Goal: Task Accomplishment & Management: Complete application form

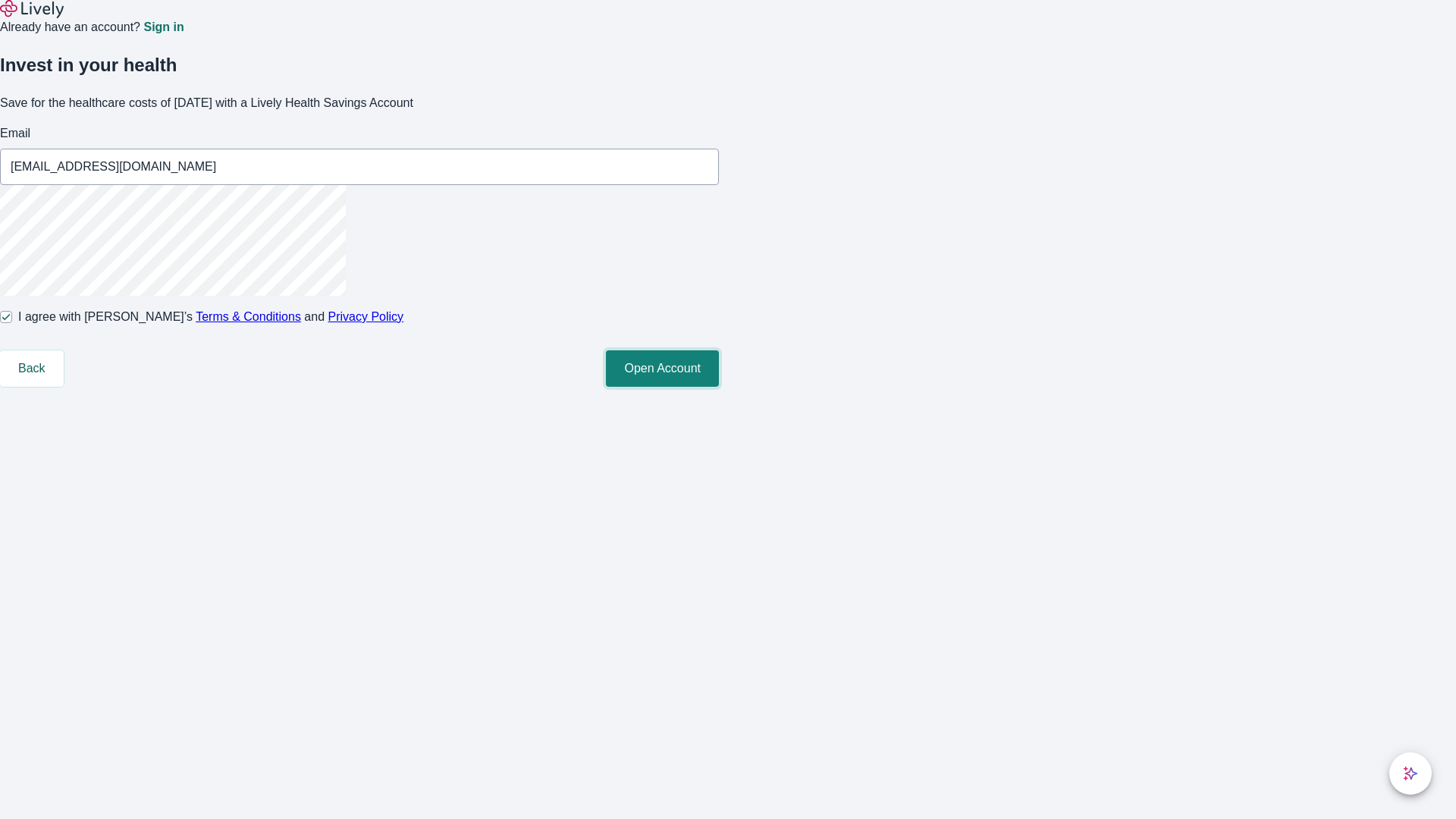
click at [719, 387] on button "Open Account" at bounding box center [662, 368] width 113 height 36
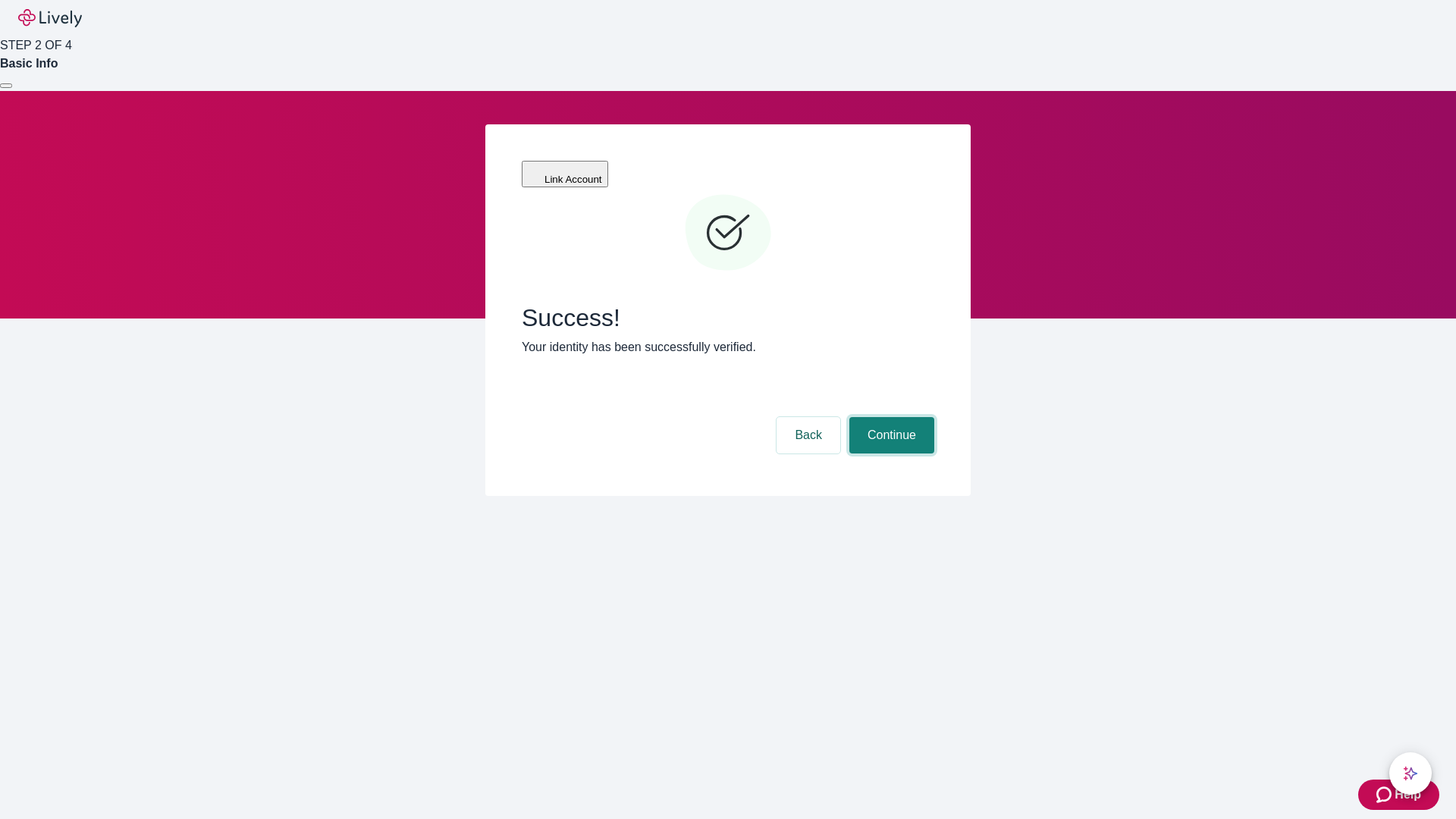
click at [890, 417] on button "Continue" at bounding box center [892, 435] width 85 height 36
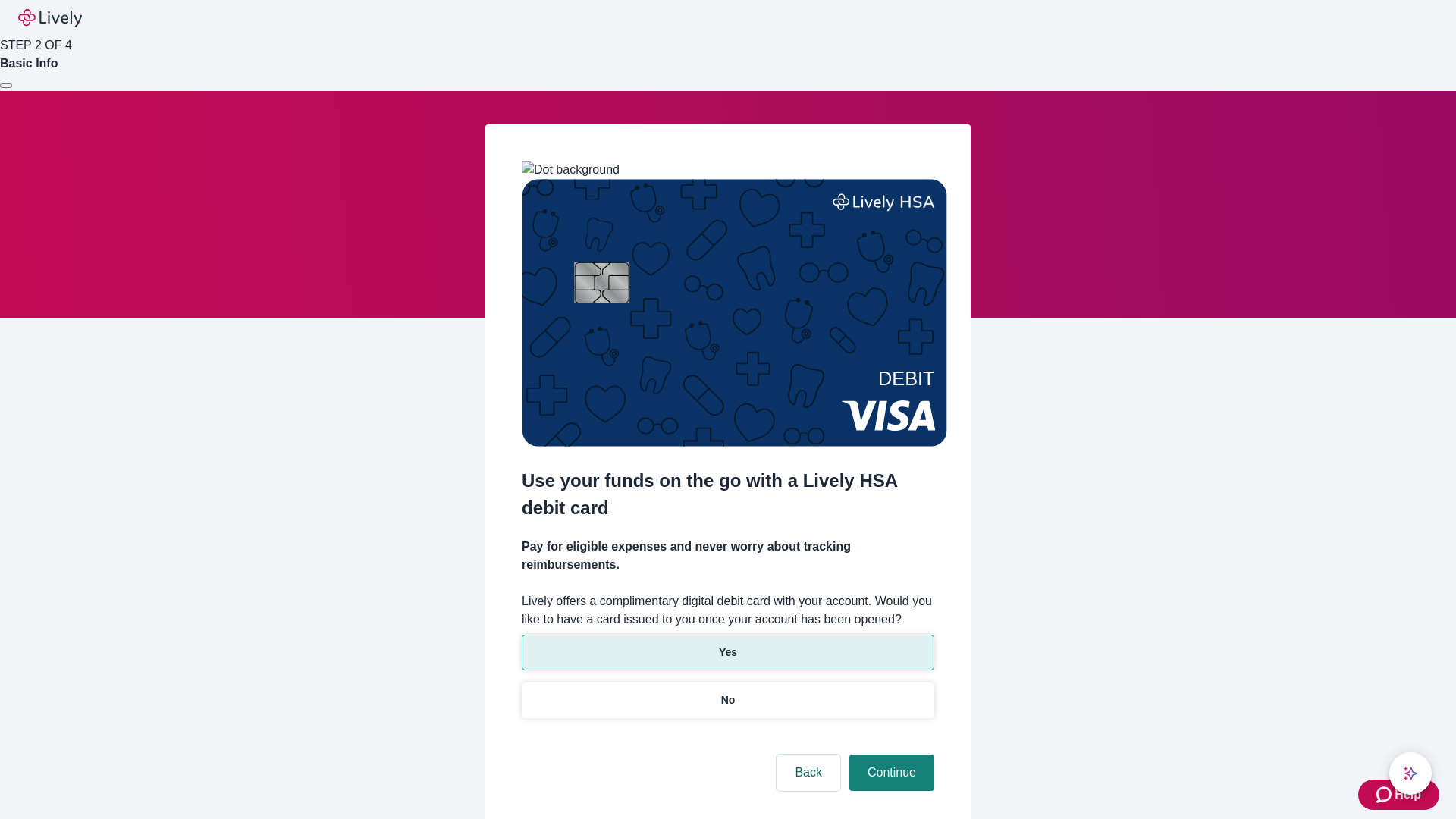
click at [728, 645] on p "Yes" at bounding box center [728, 653] width 18 height 16
click at [890, 754] on button "Continue" at bounding box center [892, 772] width 85 height 36
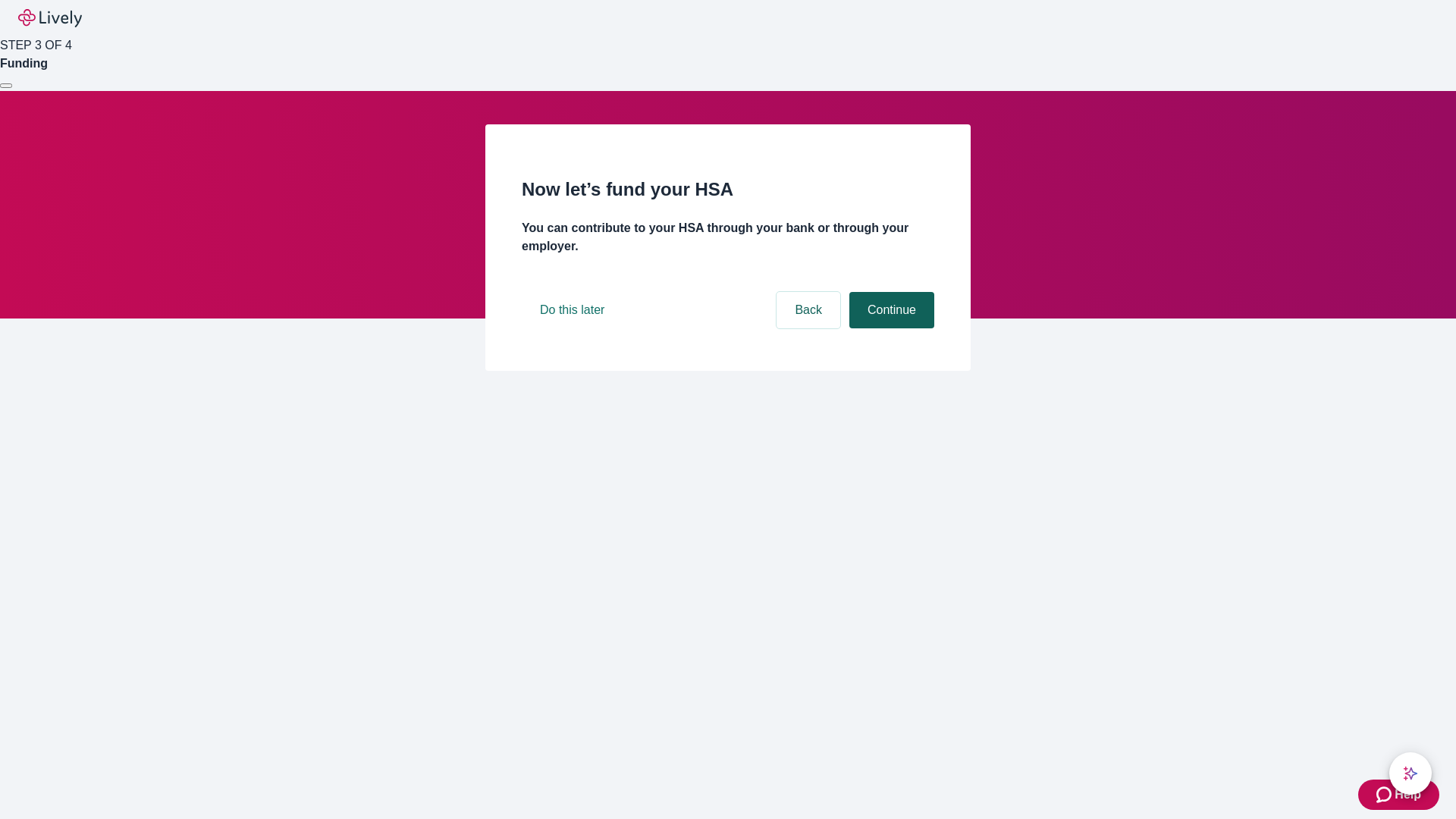
click at [890, 329] on button "Continue" at bounding box center [892, 310] width 85 height 36
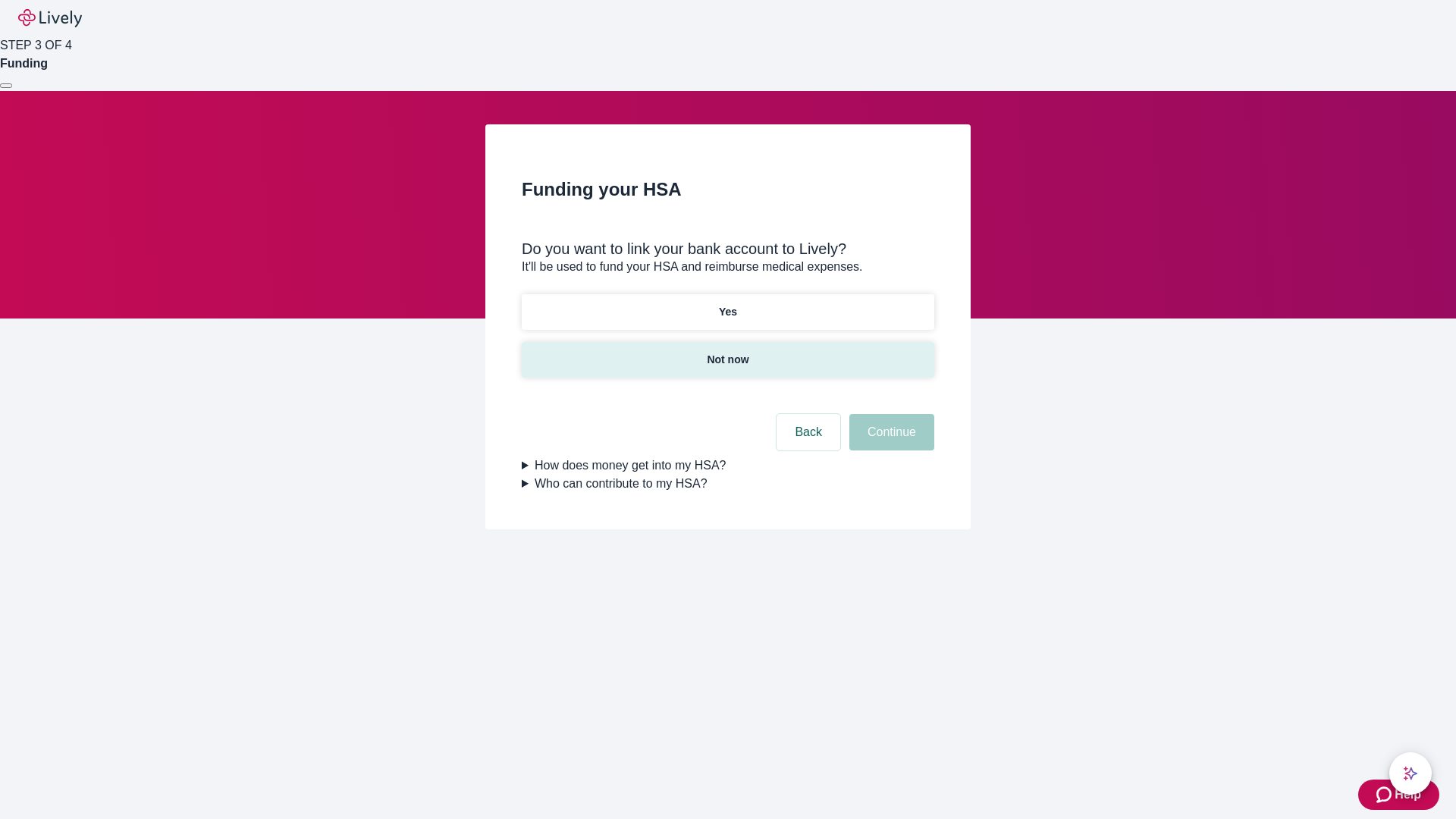
click at [728, 351] on p "Not now" at bounding box center [728, 359] width 41 height 16
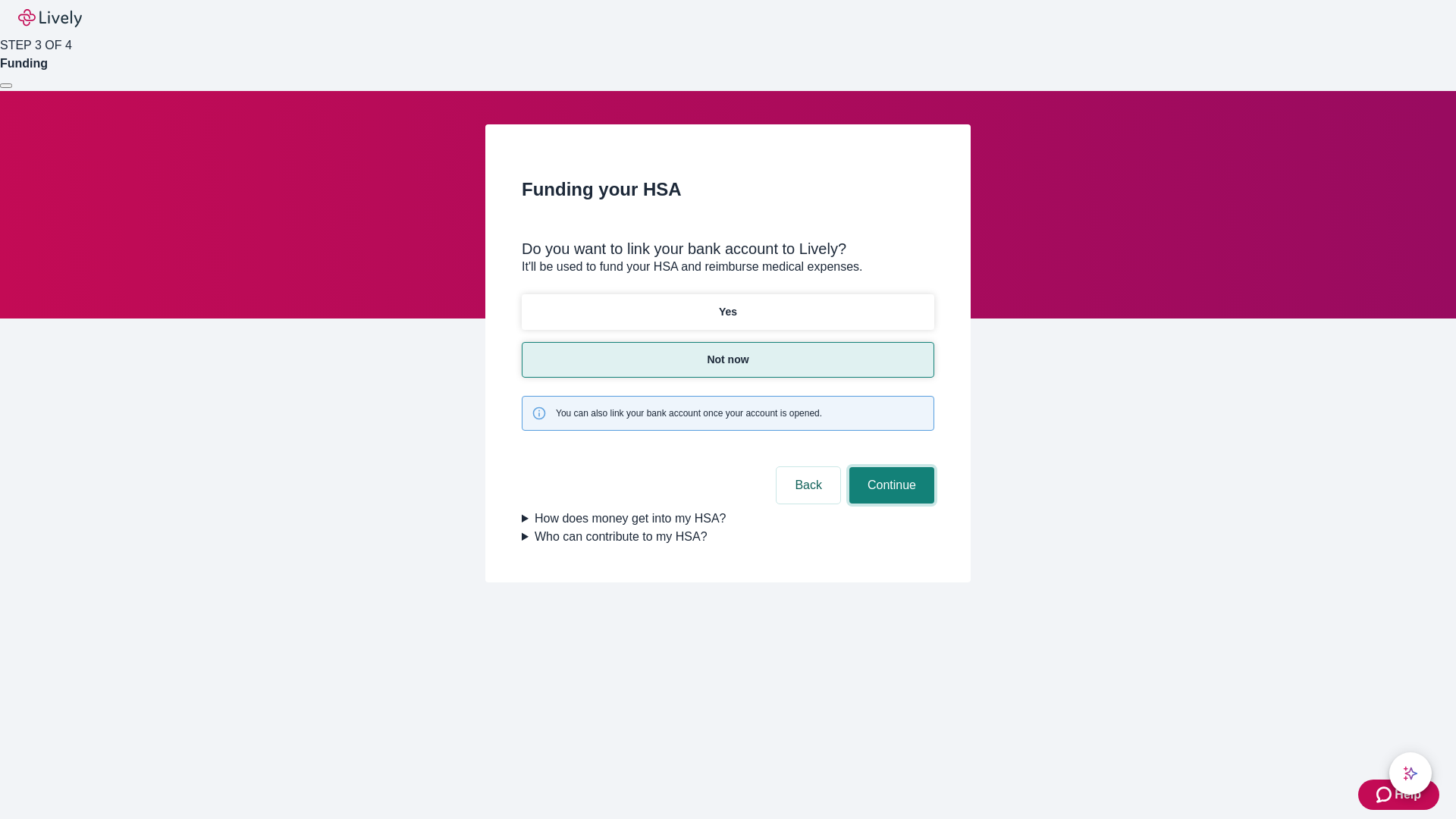
click at [890, 468] on button "Continue" at bounding box center [892, 485] width 85 height 36
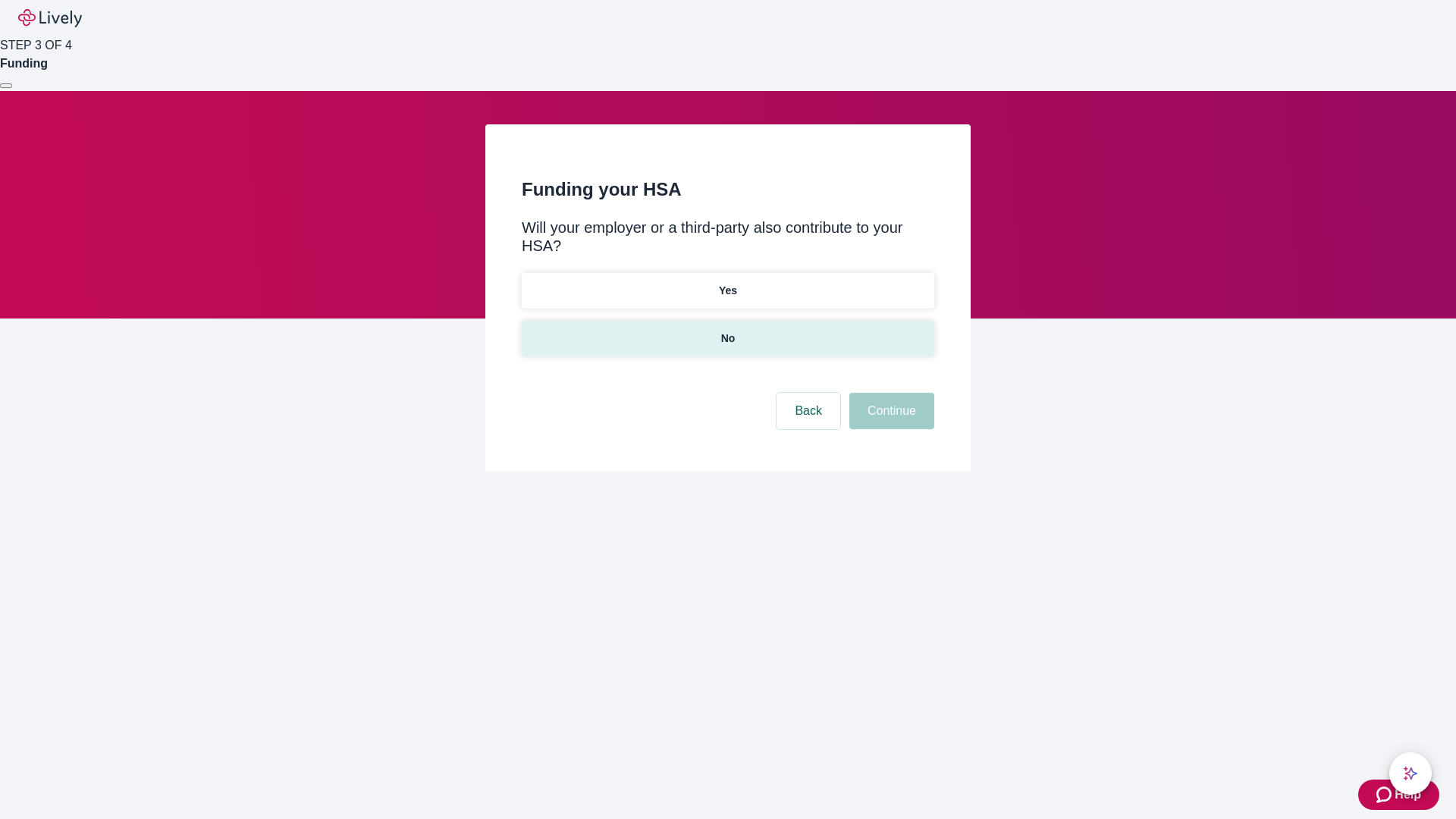
click at [728, 331] on p "No" at bounding box center [728, 339] width 15 height 16
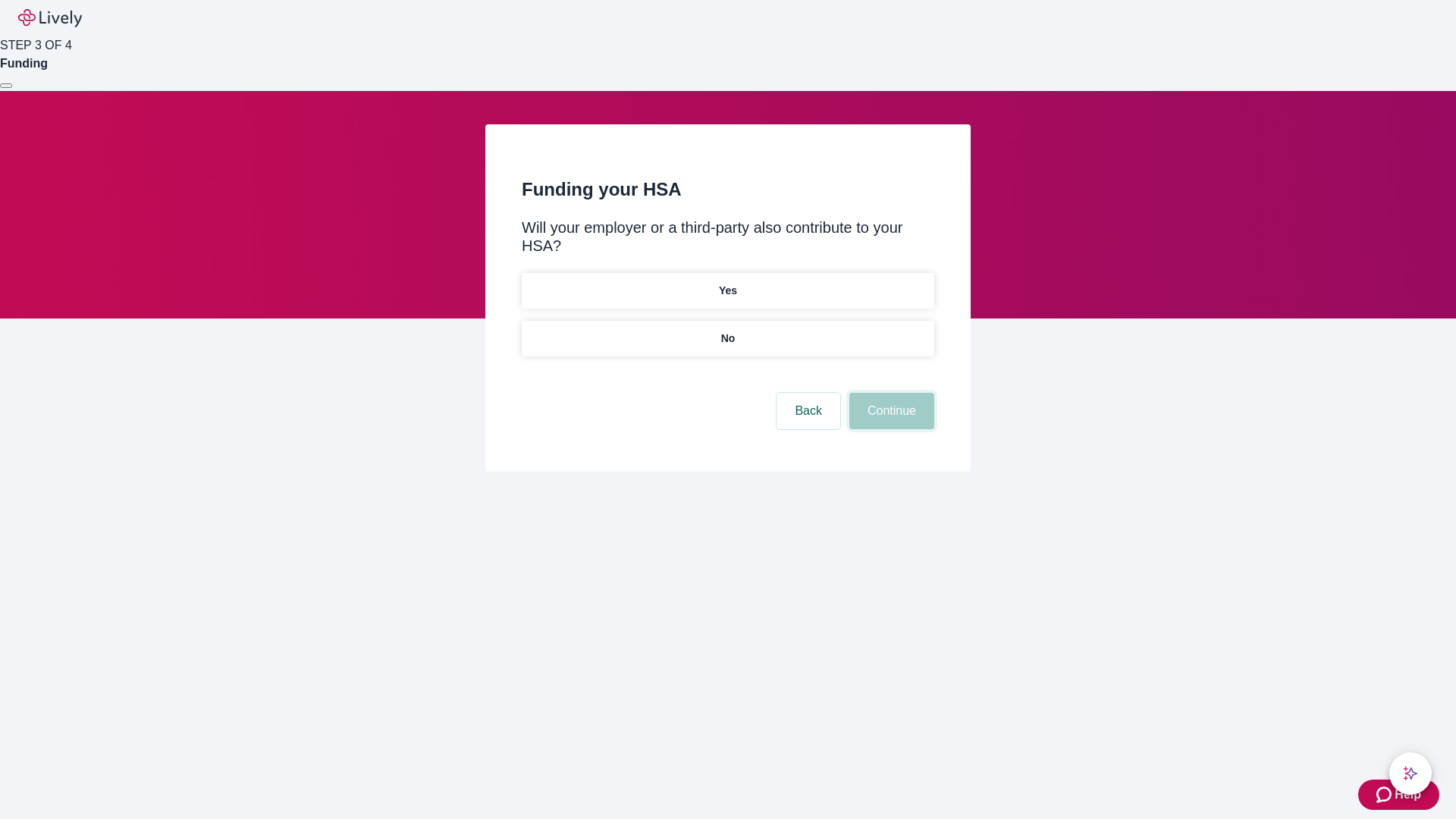
click at [890, 393] on button "Continue" at bounding box center [892, 410] width 85 height 36
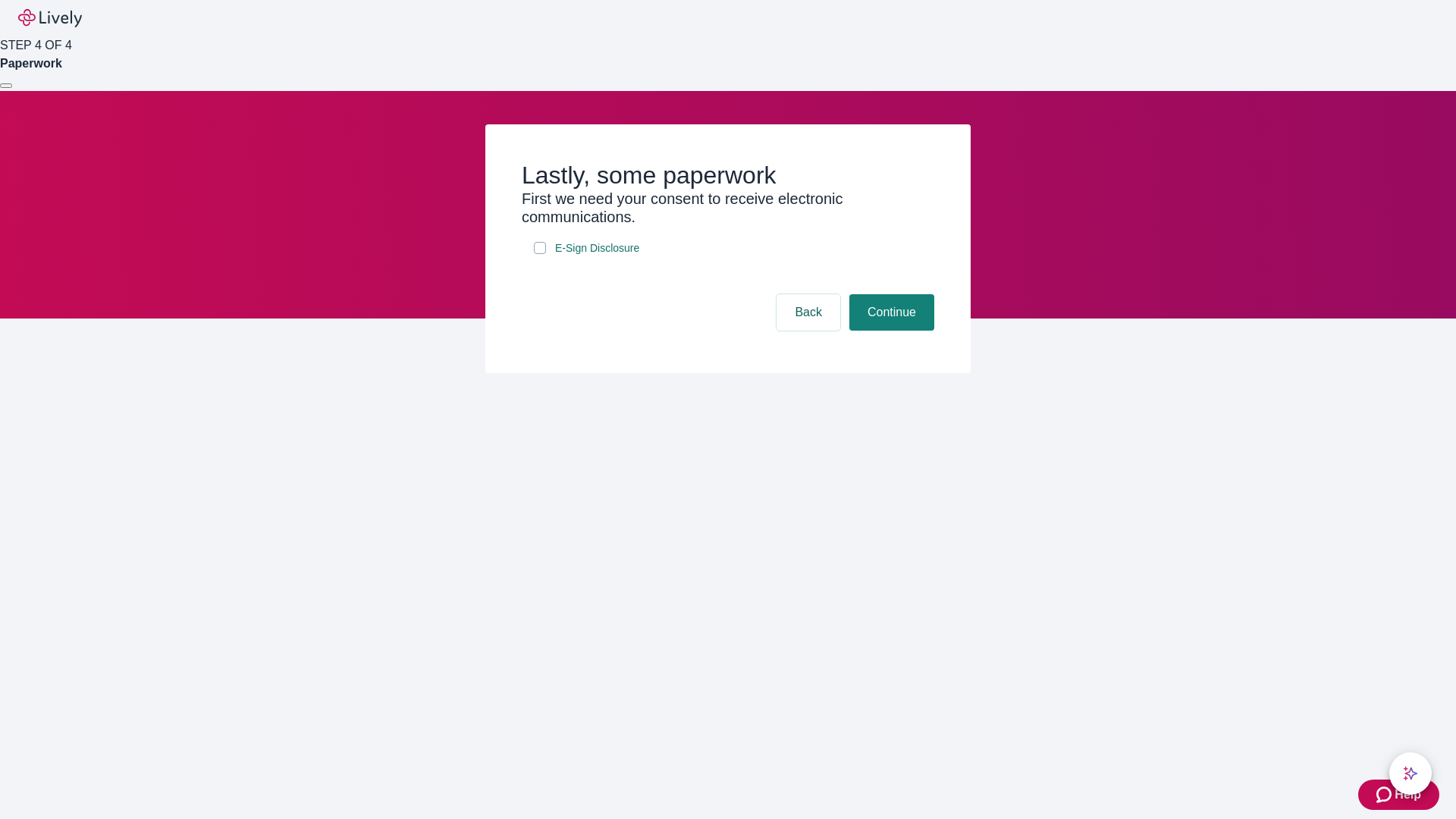
click at [539, 254] on input "E-Sign Disclosure" at bounding box center [539, 248] width 12 height 12
checkbox input "true"
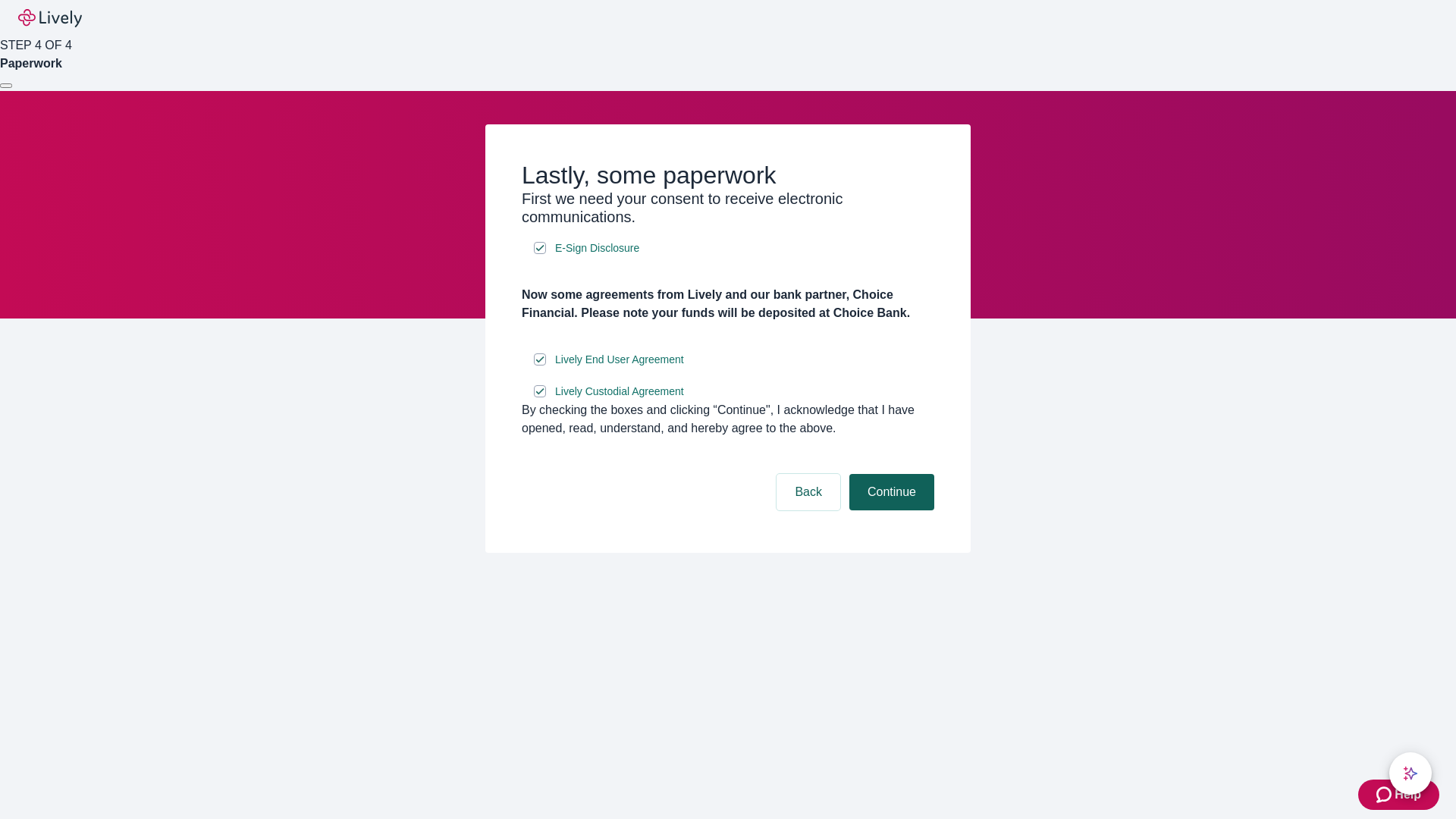
click at [890, 510] on button "Continue" at bounding box center [892, 491] width 85 height 36
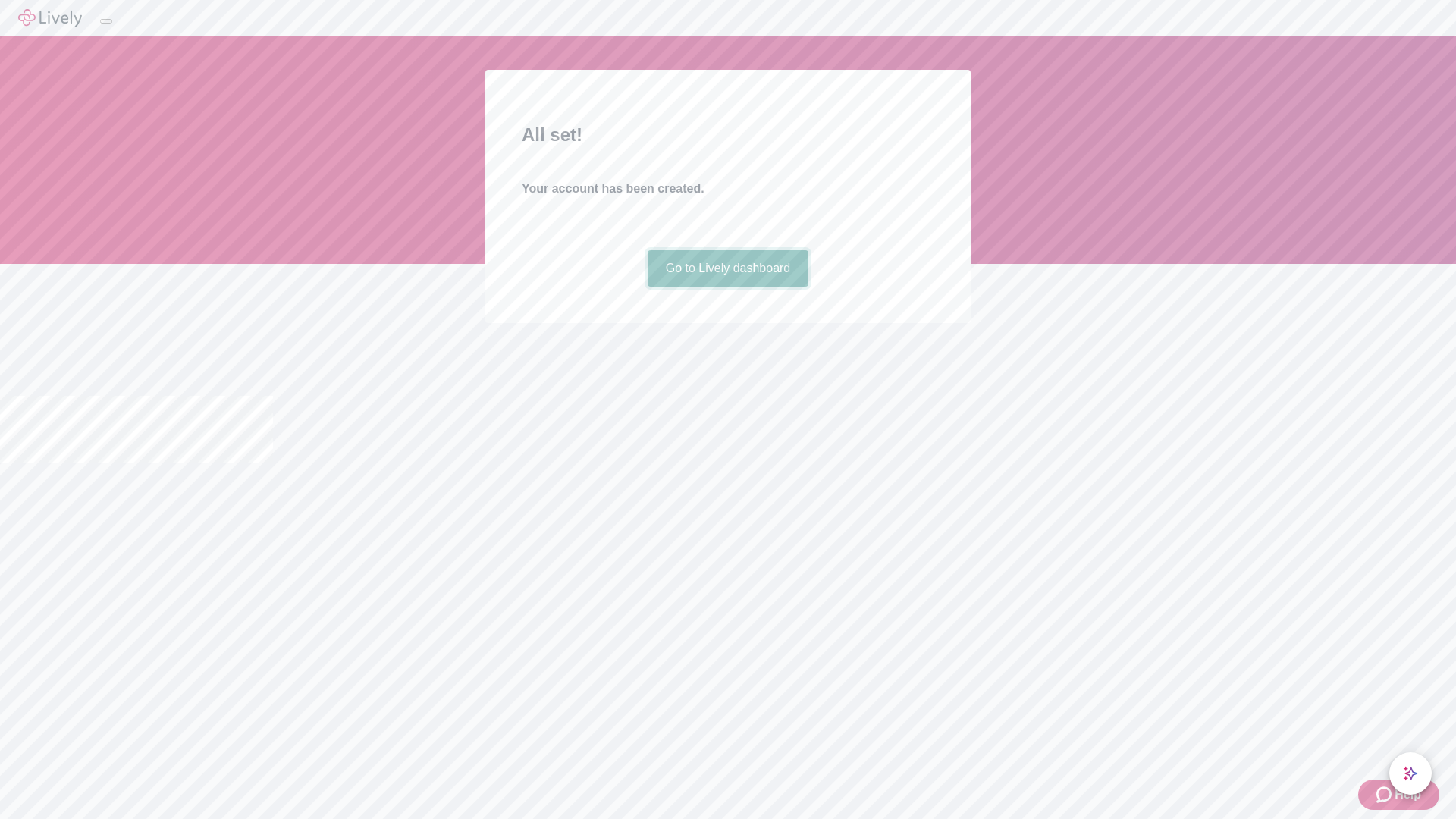
click at [728, 286] on link "Go to Lively dashboard" at bounding box center [728, 268] width 161 height 36
